Goal: Navigation & Orientation: Understand site structure

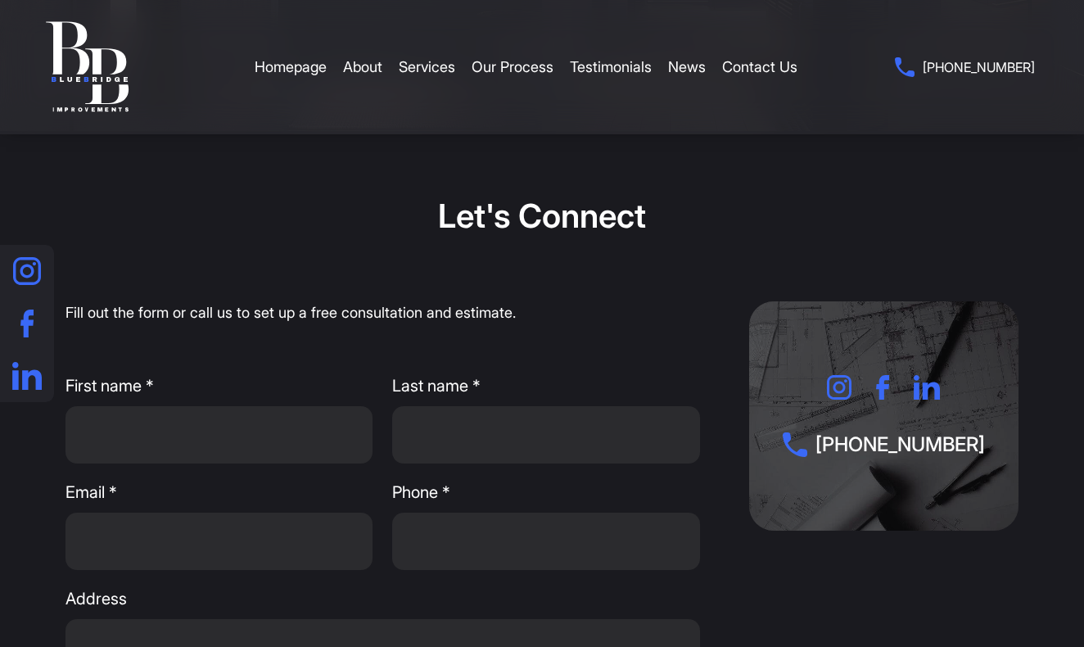
scroll to position [2137, 0]
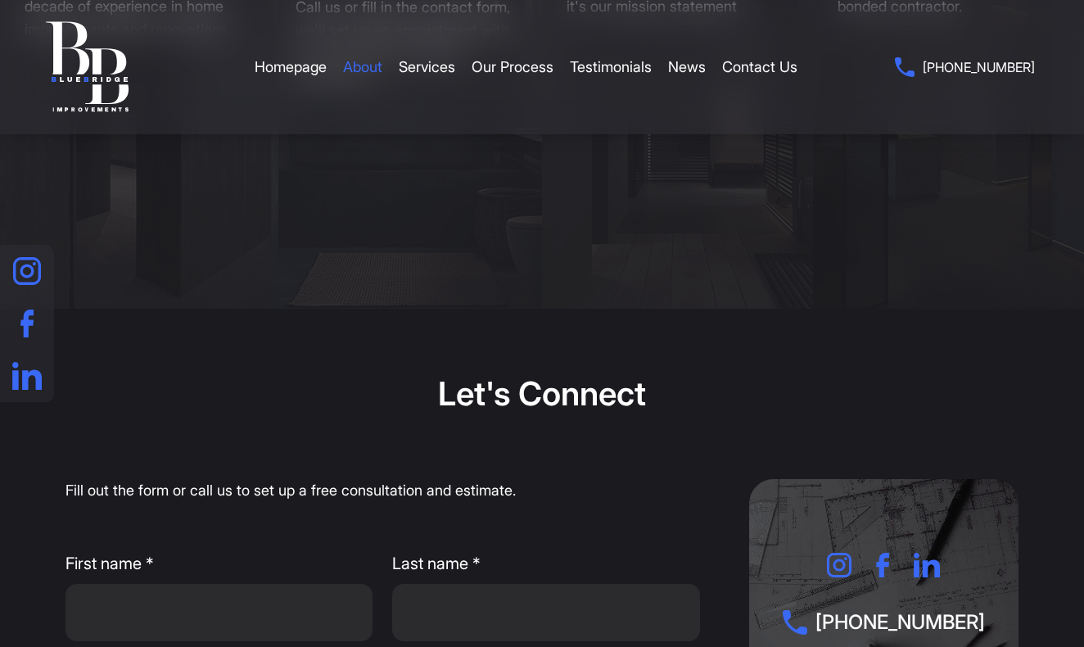
click at [368, 63] on link "About" at bounding box center [362, 67] width 39 height 49
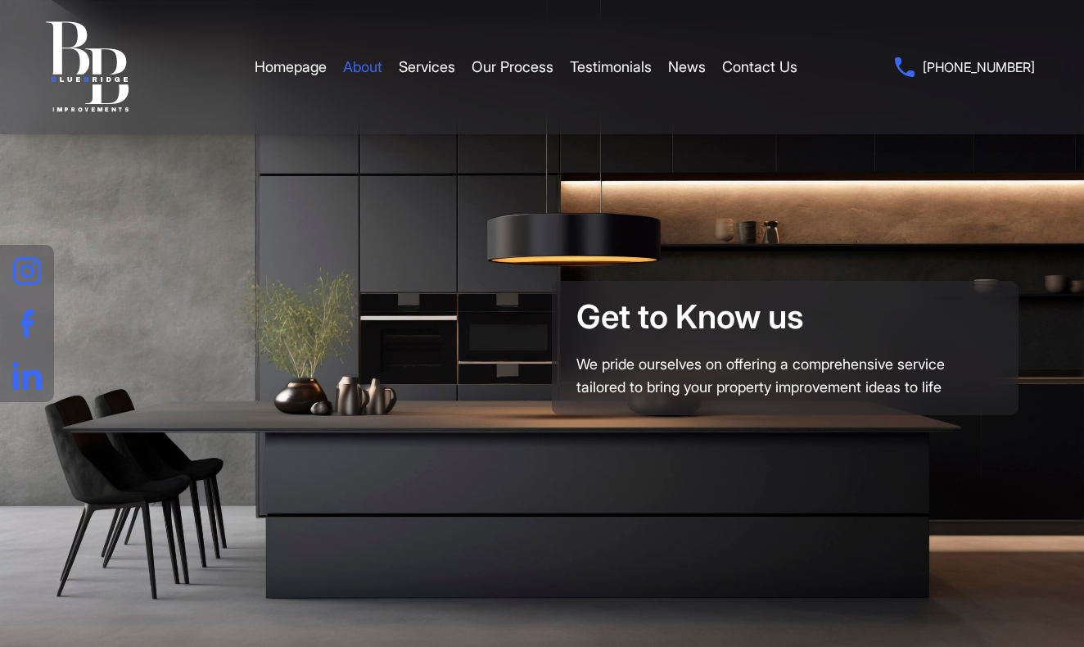
click at [365, 66] on link "About" at bounding box center [362, 67] width 39 height 49
click at [441, 63] on link "Services" at bounding box center [427, 67] width 56 height 49
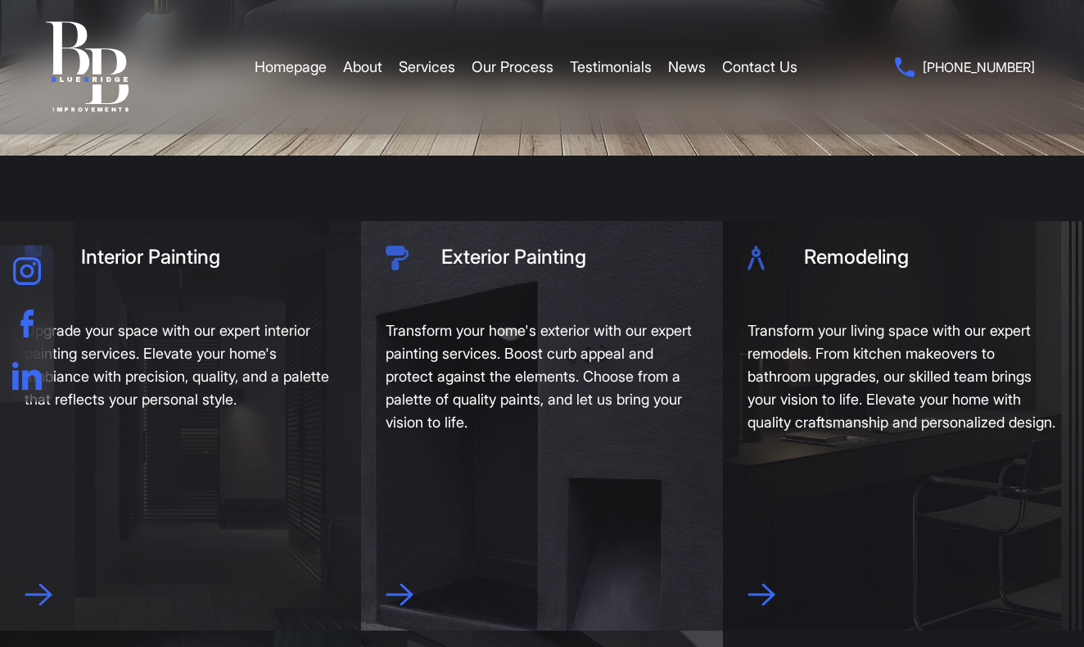
scroll to position [333, 0]
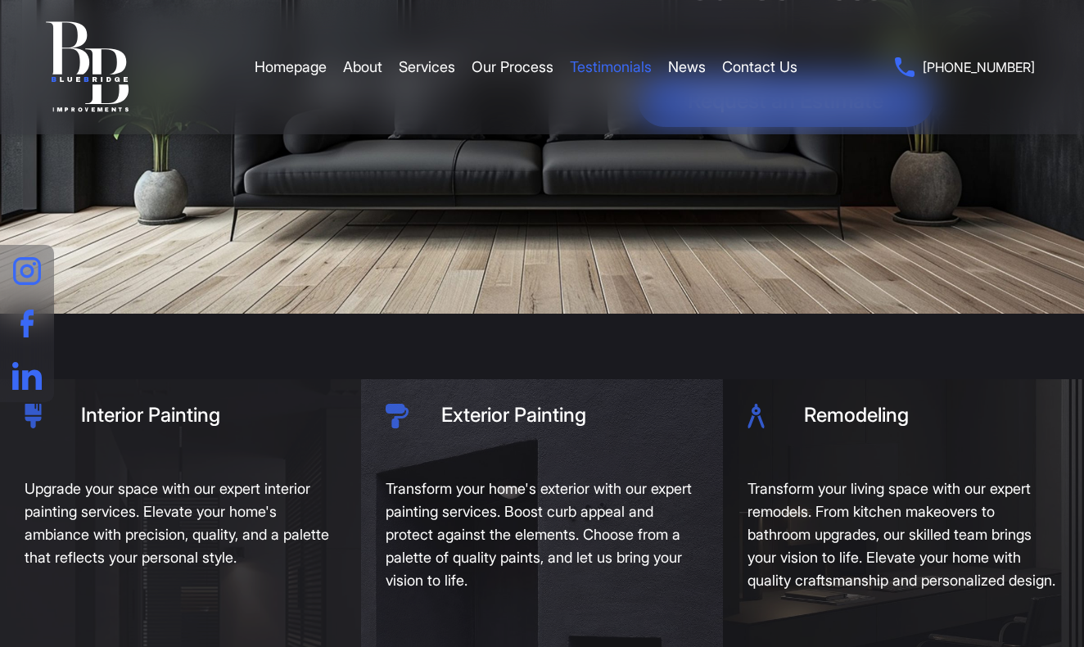
click at [623, 68] on link "Testimonials" at bounding box center [611, 67] width 82 height 49
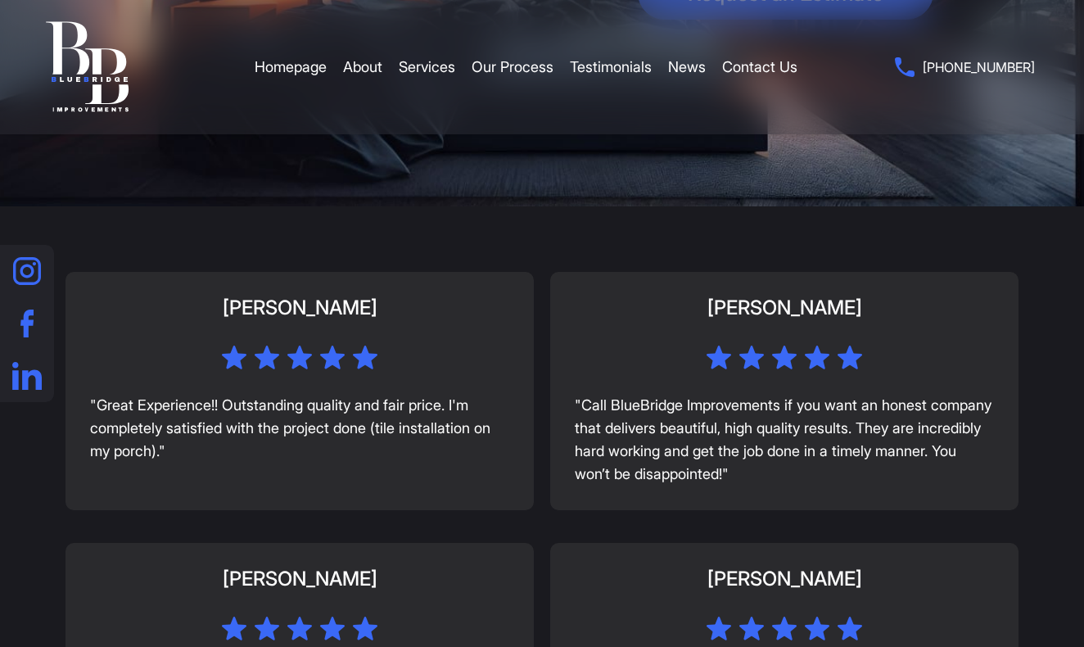
scroll to position [151, 0]
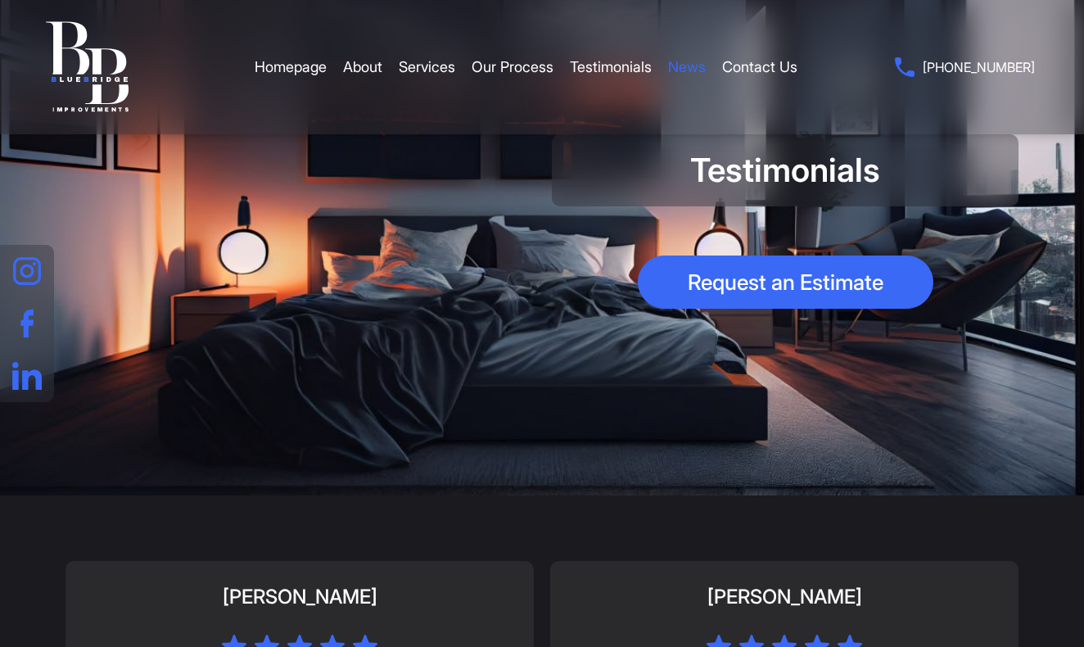
click at [704, 77] on link "News" at bounding box center [687, 67] width 38 height 49
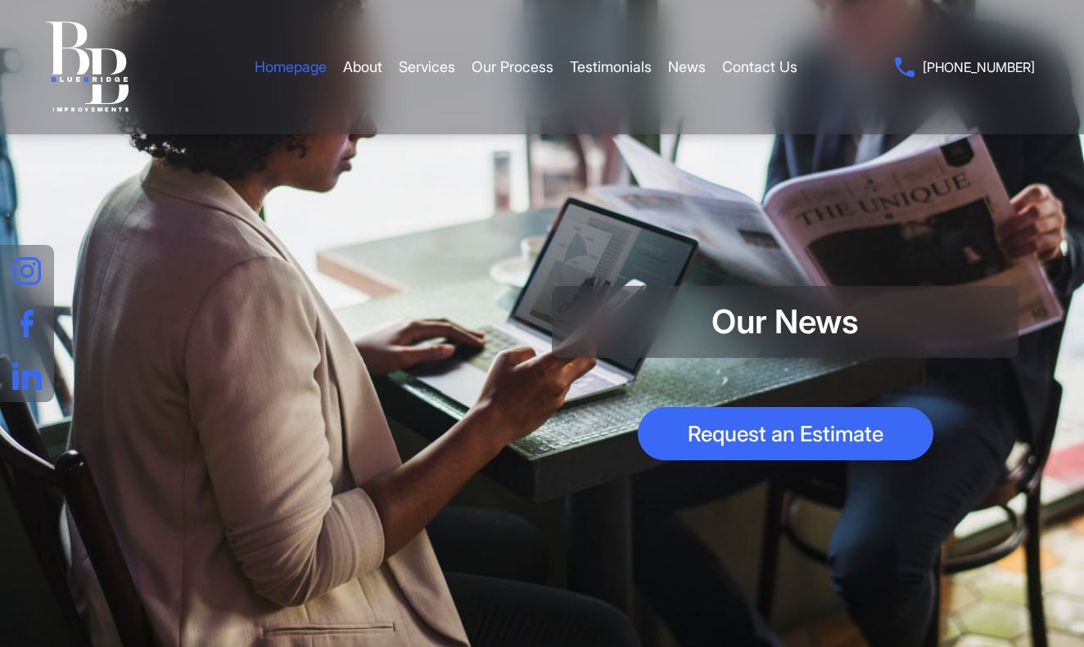
click at [279, 49] on link "Homepage" at bounding box center [291, 67] width 72 height 49
